Goal: Share content: Share content

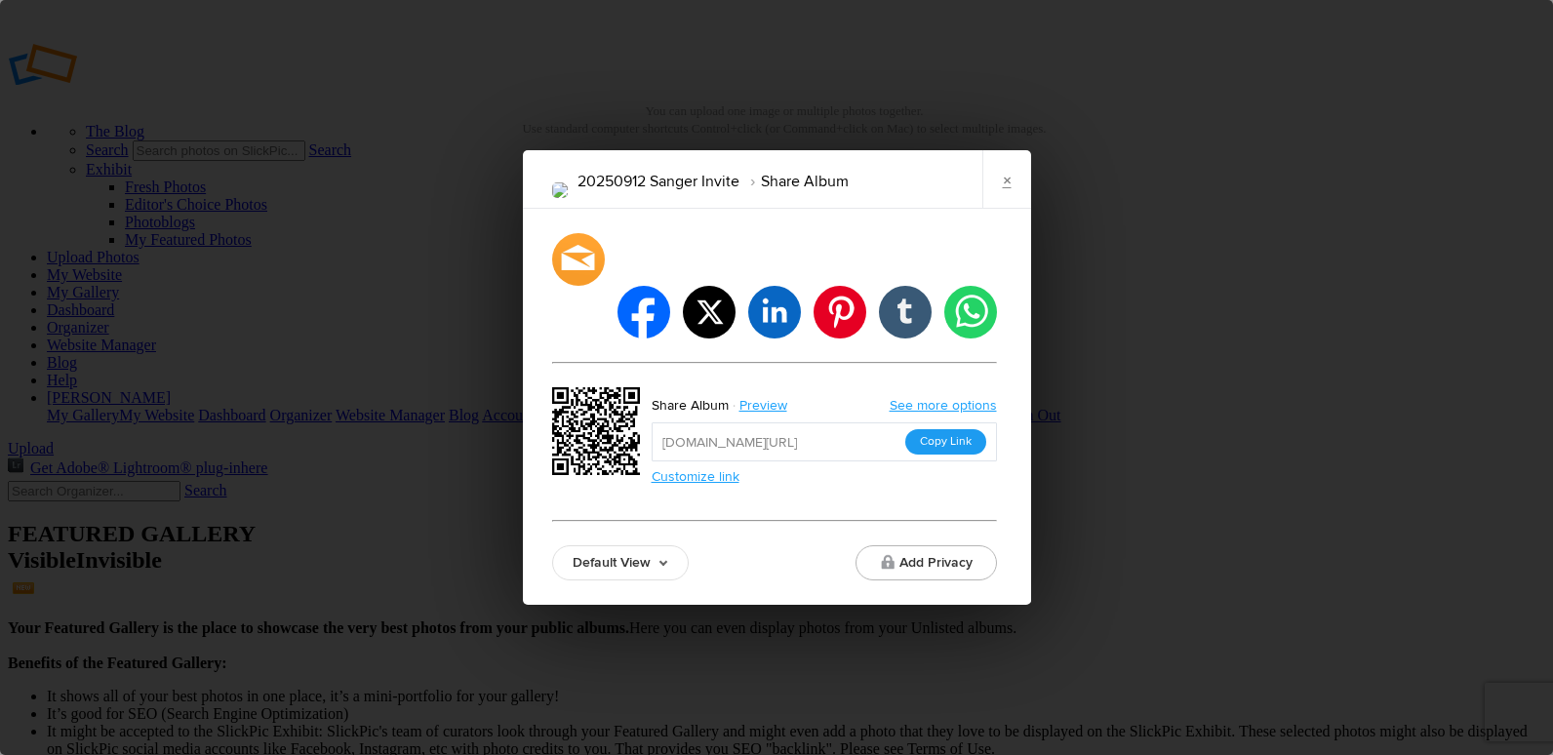
click at [943, 429] on button "Copy Link" at bounding box center [945, 441] width 81 height 25
